Goal: Task Accomplishment & Management: Complete application form

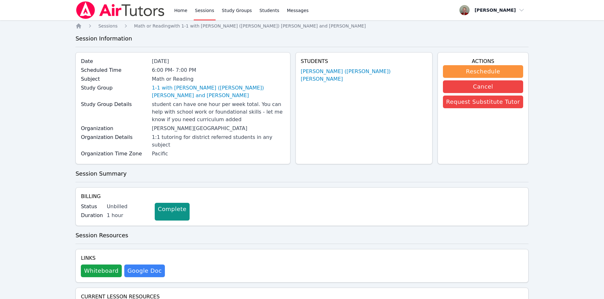
click at [107, 10] on img at bounding box center [120, 10] width 90 height 18
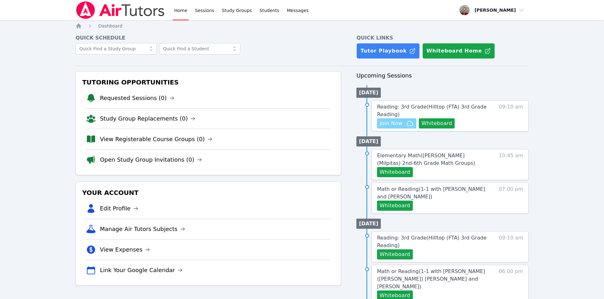
click at [399, 128] on button "Join Now" at bounding box center [396, 124] width 39 height 10
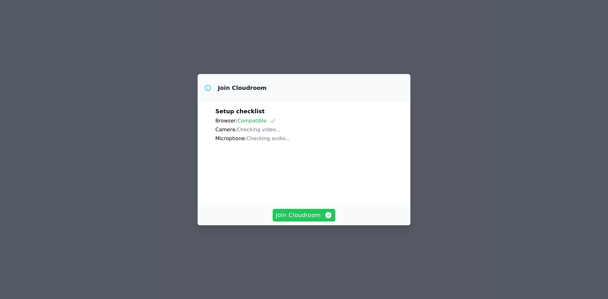
click at [318, 220] on span "Join Cloudroom" at bounding box center [304, 215] width 57 height 9
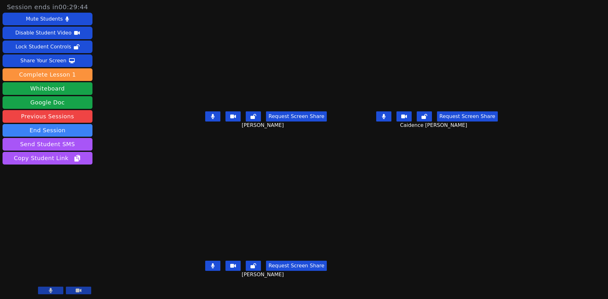
click at [386, 119] on icon at bounding box center [383, 116] width 3 height 5
click at [211, 119] on icon at bounding box center [212, 116] width 3 height 5
click at [205, 271] on button at bounding box center [212, 266] width 15 height 10
click at [387, 119] on icon at bounding box center [384, 116] width 6 height 5
click at [386, 119] on icon at bounding box center [384, 116] width 4 height 5
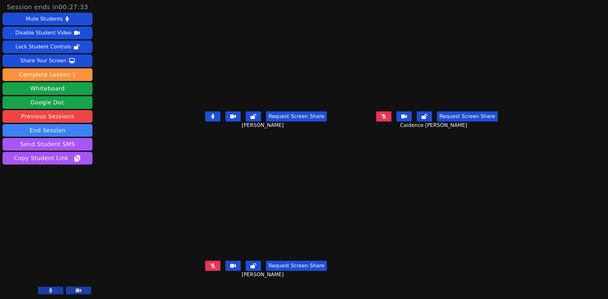
click at [210, 269] on icon at bounding box center [213, 266] width 6 height 5
click at [205, 271] on button at bounding box center [212, 266] width 15 height 10
drag, startPoint x: 187, startPoint y: 130, endPoint x: 428, endPoint y: 188, distance: 248.0
click at [428, 188] on main "Luna Valdez Request Screen Share Luna Valdez Caidence Oden Request Screen Share…" at bounding box center [351, 149] width 337 height 299
click at [211, 119] on icon at bounding box center [212, 116] width 3 height 5
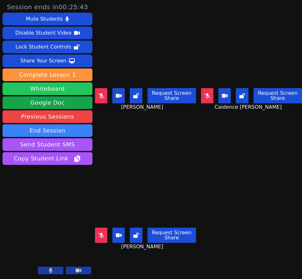
click at [58, 90] on button "Whiteboard" at bounding box center [48, 88] width 90 height 13
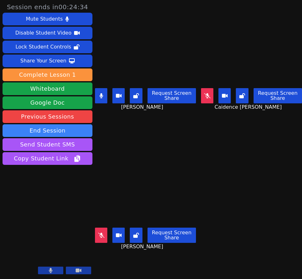
click at [100, 93] on icon at bounding box center [101, 95] width 4 height 5
click at [98, 233] on icon at bounding box center [101, 235] width 6 height 5
click at [101, 233] on icon at bounding box center [100, 235] width 3 height 5
click at [208, 98] on button at bounding box center [207, 95] width 12 height 15
click at [208, 93] on button at bounding box center [207, 95] width 12 height 15
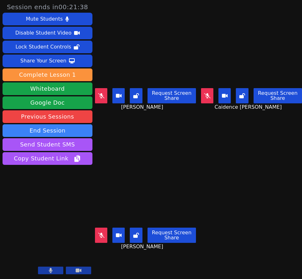
click at [101, 93] on icon at bounding box center [101, 95] width 6 height 5
click at [105, 94] on button at bounding box center [101, 95] width 12 height 15
click at [97, 99] on button at bounding box center [101, 95] width 12 height 15
click at [103, 93] on icon at bounding box center [101, 95] width 6 height 5
click at [106, 93] on button at bounding box center [101, 95] width 12 height 15
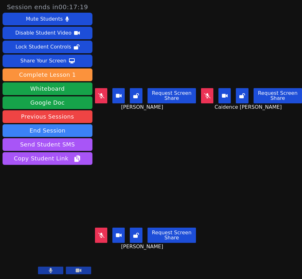
click at [206, 93] on icon at bounding box center [207, 95] width 6 height 5
click at [204, 99] on button at bounding box center [207, 95] width 12 height 15
click at [208, 90] on button at bounding box center [207, 95] width 12 height 15
click at [201, 88] on button at bounding box center [207, 95] width 12 height 15
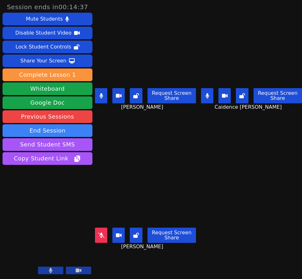
click at [201, 88] on button at bounding box center [207, 95] width 12 height 15
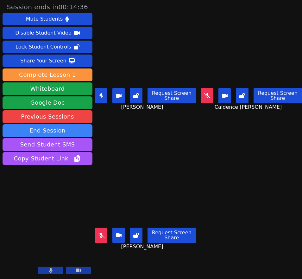
click at [201, 88] on button at bounding box center [207, 95] width 12 height 15
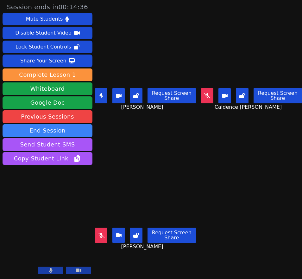
click at [201, 88] on button at bounding box center [207, 95] width 12 height 15
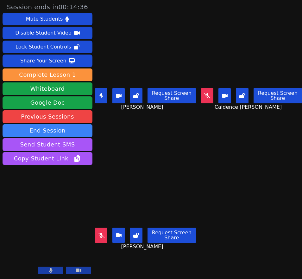
click at [201, 88] on button at bounding box center [207, 95] width 12 height 15
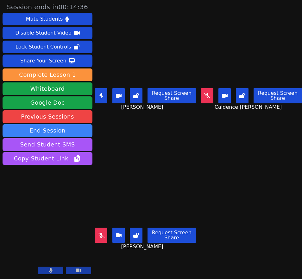
click at [201, 88] on button at bounding box center [207, 95] width 12 height 15
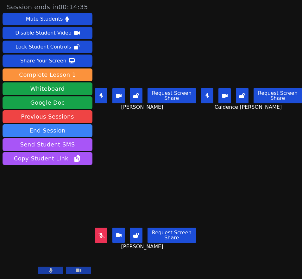
click at [201, 88] on button at bounding box center [207, 95] width 12 height 15
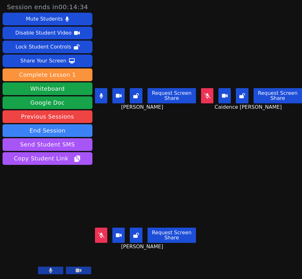
click at [201, 88] on button at bounding box center [207, 95] width 12 height 15
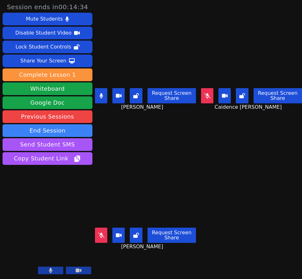
click at [201, 88] on button at bounding box center [207, 95] width 12 height 15
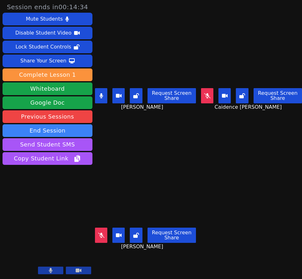
click at [201, 88] on button at bounding box center [207, 95] width 12 height 15
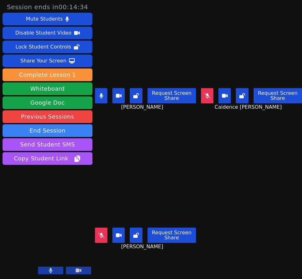
click at [201, 88] on button at bounding box center [207, 95] width 12 height 15
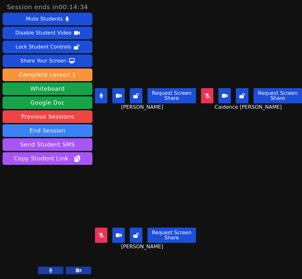
click at [201, 88] on button at bounding box center [207, 95] width 12 height 15
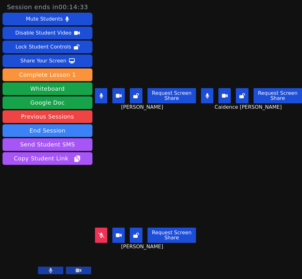
click at [201, 88] on button at bounding box center [207, 95] width 12 height 15
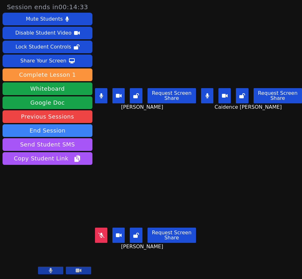
click at [201, 88] on button at bounding box center [207, 95] width 12 height 15
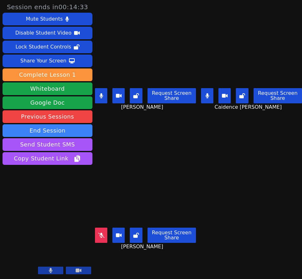
click at [201, 88] on button at bounding box center [207, 95] width 12 height 15
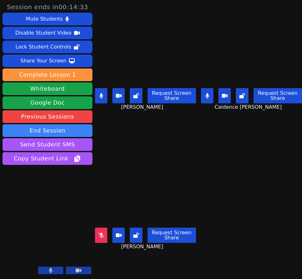
click at [201, 88] on button at bounding box center [207, 95] width 12 height 15
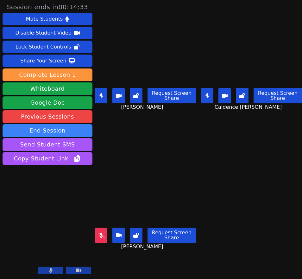
click at [201, 88] on button at bounding box center [207, 95] width 12 height 15
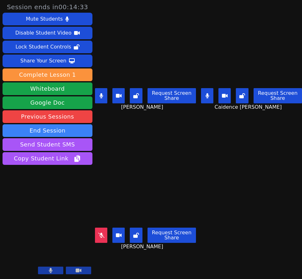
click at [201, 88] on button at bounding box center [207, 95] width 12 height 15
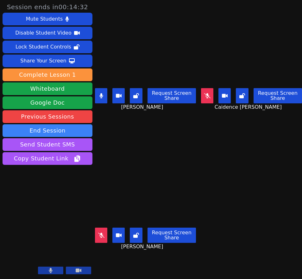
click at [201, 88] on button at bounding box center [207, 95] width 12 height 15
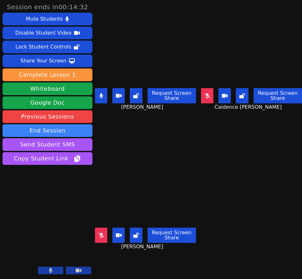
click at [201, 88] on button at bounding box center [207, 95] width 12 height 15
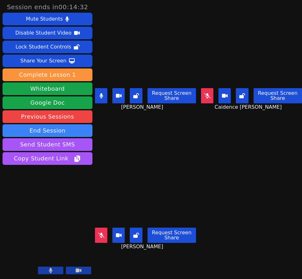
click at [201, 88] on button at bounding box center [207, 95] width 12 height 15
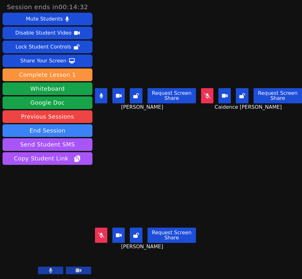
click at [201, 88] on button at bounding box center [207, 95] width 12 height 15
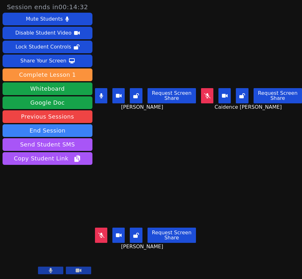
click at [201, 88] on button at bounding box center [207, 95] width 12 height 15
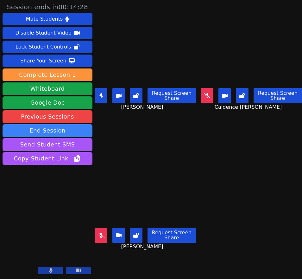
click at [201, 88] on button at bounding box center [207, 95] width 12 height 15
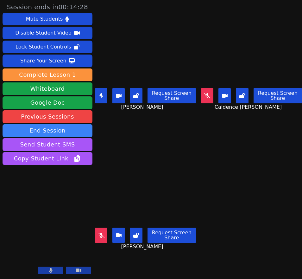
click at [201, 88] on button at bounding box center [207, 95] width 12 height 15
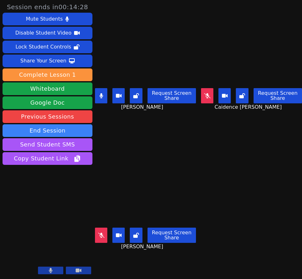
click at [201, 88] on button at bounding box center [207, 95] width 12 height 15
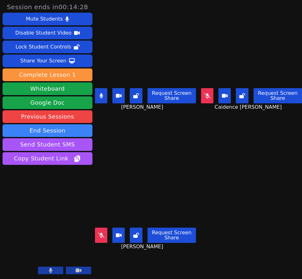
click at [201, 88] on button at bounding box center [207, 95] width 12 height 15
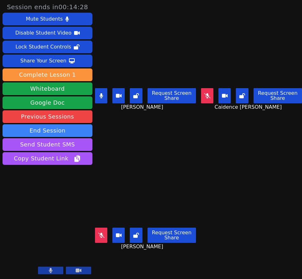
click at [201, 88] on button at bounding box center [207, 95] width 12 height 15
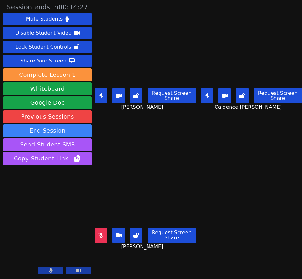
click at [201, 88] on button at bounding box center [207, 95] width 12 height 15
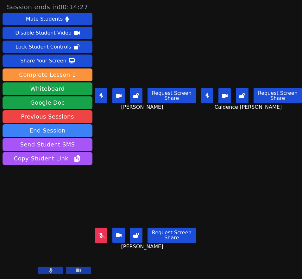
click at [201, 88] on button at bounding box center [207, 95] width 12 height 15
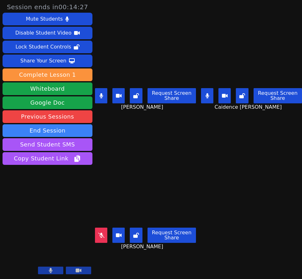
click at [201, 88] on button at bounding box center [207, 95] width 12 height 15
click at [105, 95] on button at bounding box center [101, 95] width 12 height 15
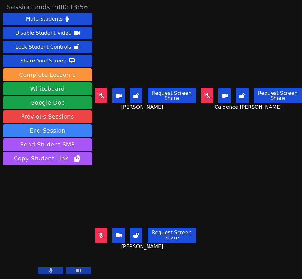
click at [100, 233] on icon at bounding box center [101, 235] width 6 height 5
click at [103, 234] on button at bounding box center [101, 235] width 12 height 15
click at [102, 98] on button at bounding box center [101, 95] width 12 height 15
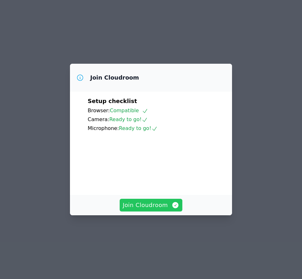
click at [165, 209] on span "Join Cloudroom" at bounding box center [151, 205] width 57 height 9
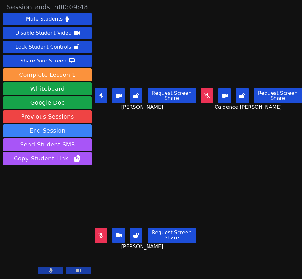
click at [100, 234] on button at bounding box center [101, 235] width 12 height 15
click at [104, 228] on button at bounding box center [101, 235] width 12 height 15
click at [102, 93] on icon at bounding box center [100, 95] width 3 height 5
click at [209, 95] on button at bounding box center [207, 95] width 12 height 15
click at [207, 93] on icon at bounding box center [207, 95] width 3 height 5
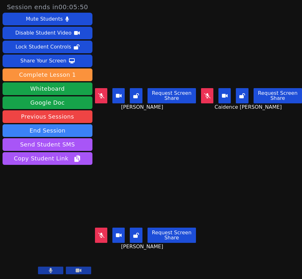
click at [105, 233] on button at bounding box center [101, 235] width 12 height 15
click at [98, 230] on button at bounding box center [101, 235] width 12 height 15
click at [207, 95] on icon at bounding box center [207, 95] width 6 height 5
click at [206, 94] on icon at bounding box center [208, 95] width 4 height 5
click at [103, 95] on icon at bounding box center [101, 95] width 4 height 5
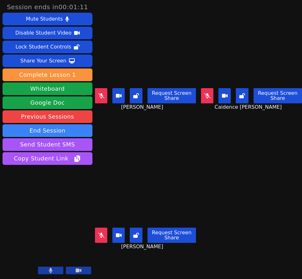
click at [101, 233] on icon at bounding box center [101, 235] width 6 height 5
click at [103, 233] on icon at bounding box center [101, 235] width 4 height 5
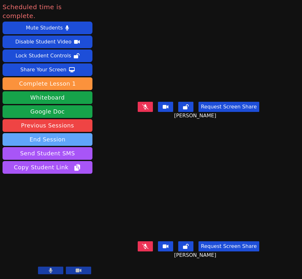
click at [67, 133] on button "End Session" at bounding box center [48, 139] width 90 height 13
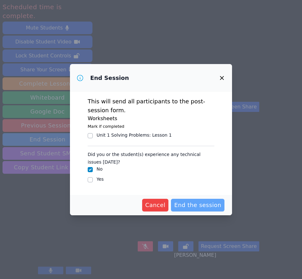
click at [193, 205] on span "End the session" at bounding box center [197, 205] width 47 height 9
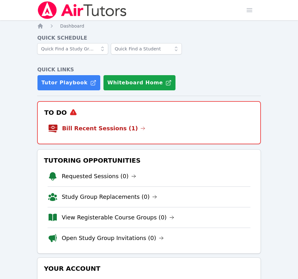
click at [102, 131] on link "Bill Recent Sessions (1)" at bounding box center [103, 128] width 83 height 9
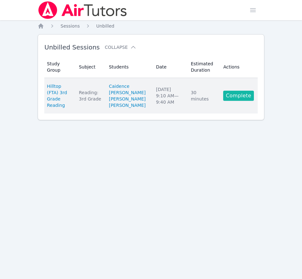
click at [242, 101] on link "Complete" at bounding box center [238, 96] width 30 height 10
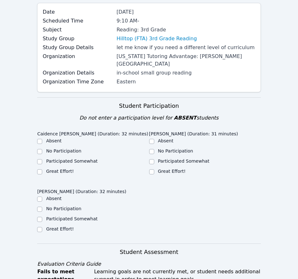
scroll to position [95, 0]
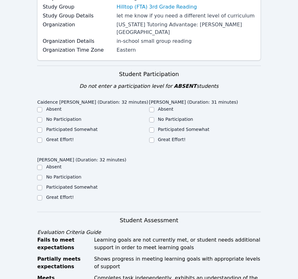
click at [61, 137] on label "Great Effort!" at bounding box center [60, 139] width 28 height 5
click at [42, 138] on input "Great Effort!" at bounding box center [39, 140] width 5 height 5
checkbox input "true"
click at [189, 127] on label "Participated Somewhat" at bounding box center [183, 129] width 51 height 5
click at [154, 127] on input "Participated Somewhat" at bounding box center [151, 129] width 5 height 5
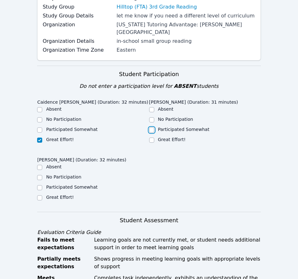
checkbox input "true"
click at [61, 195] on label "Great Effort!" at bounding box center [60, 197] width 28 height 5
click at [42, 195] on input "Great Effort!" at bounding box center [39, 197] width 5 height 5
checkbox input "true"
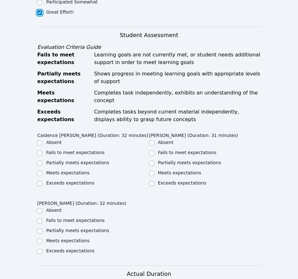
scroll to position [285, 0]
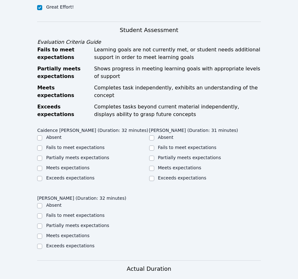
click at [91, 155] on label "Partially meets expectations" at bounding box center [77, 157] width 63 height 5
click at [42, 156] on input "Partially meets expectations" at bounding box center [39, 158] width 5 height 5
checkbox input "true"
click at [171, 155] on label "Partially meets expectations" at bounding box center [189, 157] width 63 height 5
click at [154, 156] on input "Partially meets expectations" at bounding box center [151, 158] width 5 height 5
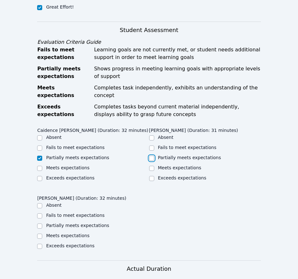
checkbox input "true"
click at [73, 223] on label "Partially meets expectations" at bounding box center [77, 225] width 63 height 5
click at [42, 223] on input "Partially meets expectations" at bounding box center [39, 225] width 5 height 5
checkbox input "true"
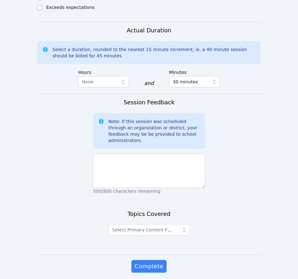
scroll to position [532, 0]
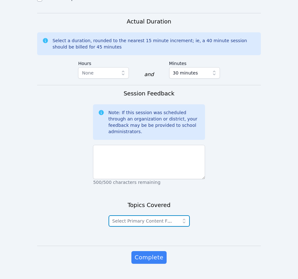
click at [168, 218] on span "Select Primary Content Focus" at bounding box center [144, 220] width 65 height 5
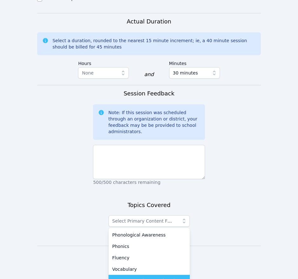
click at [163, 277] on span "Language and Comprehension" at bounding box center [146, 280] width 68 height 6
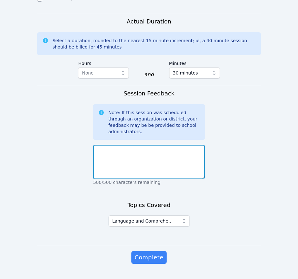
click at [122, 145] on textarea at bounding box center [149, 162] width 112 height 34
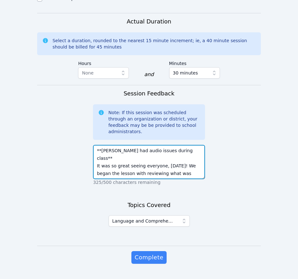
click at [169, 160] on textarea "**[PERSON_NAME] had audio issues during class** It was so great seeing everyone…" at bounding box center [149, 162] width 112 height 34
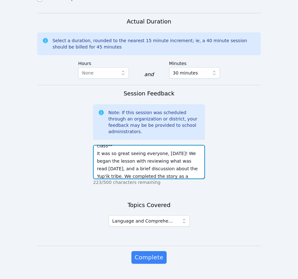
scroll to position [20, 0]
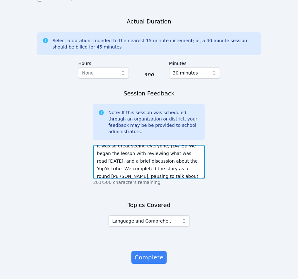
click at [151, 161] on textarea "**[PERSON_NAME] had audio issues during class** It was so great seeing everyone…" at bounding box center [149, 162] width 112 height 34
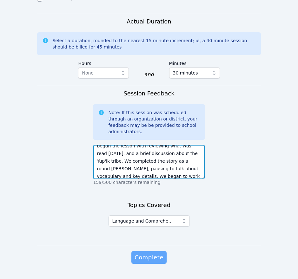
type textarea "**[PERSON_NAME] had audio issues during class** It was so great seeing everyone…"
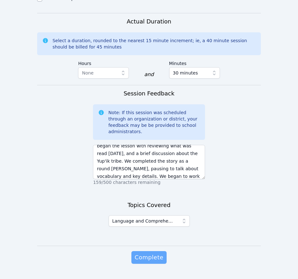
click at [152, 253] on span "Complete" at bounding box center [148, 257] width 29 height 9
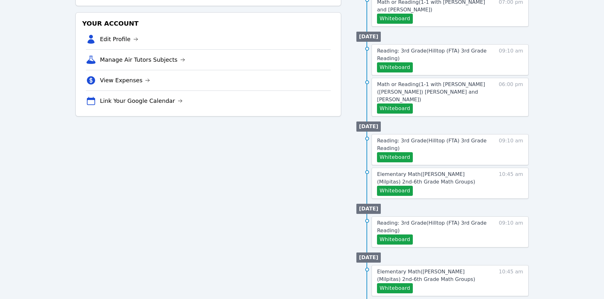
scroll to position [127, 0]
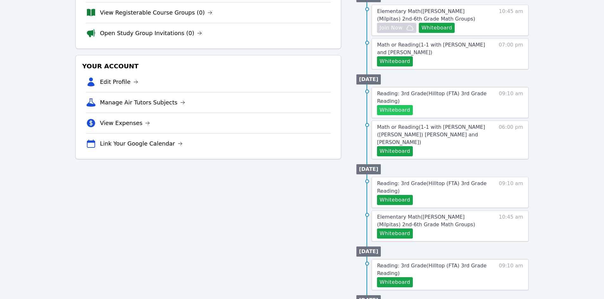
click at [297, 109] on button "Whiteboard" at bounding box center [395, 110] width 36 height 10
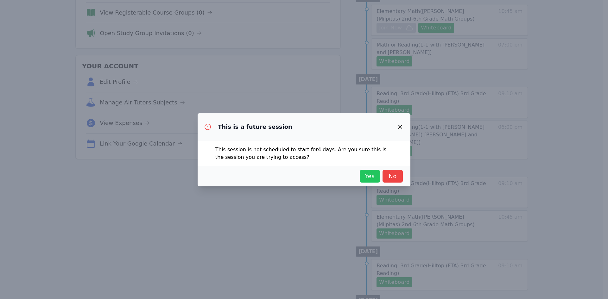
click at [297, 178] on span "Yes" at bounding box center [370, 176] width 14 height 9
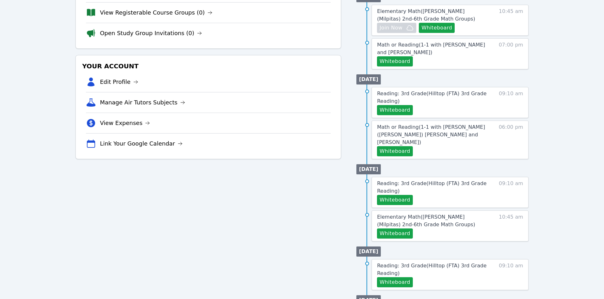
click at [297, 235] on div "Tutoring Opportunities Requested Sessions (0) Study Group Replacements (0) View…" at bounding box center [208, 192] width 266 height 495
click at [297, 111] on button "Whiteboard" at bounding box center [395, 110] width 36 height 10
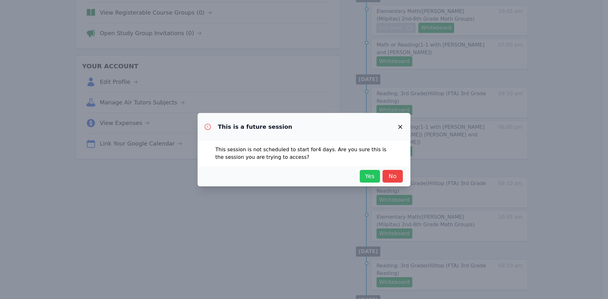
click at [297, 179] on span "Yes" at bounding box center [370, 176] width 14 height 9
